Goal: Navigation & Orientation: Find specific page/section

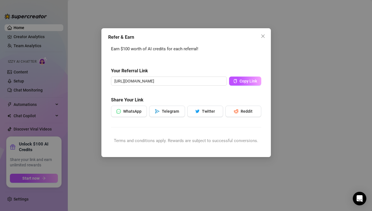
click at [100, 59] on div "Refer & Earn Earn $100 worth of AI credits for each referral! Your Referral Lin…" at bounding box center [186, 105] width 372 height 211
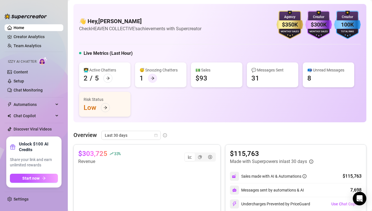
click at [151, 76] on icon "arrow-right" at bounding box center [153, 78] width 4 height 4
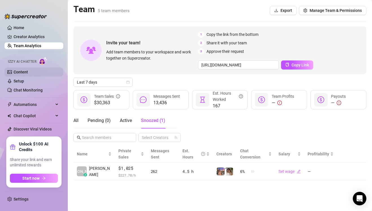
click at [28, 72] on link "Content" at bounding box center [21, 72] width 14 height 5
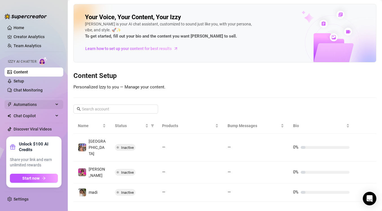
click at [51, 101] on span "Automations" at bounding box center [34, 104] width 40 height 9
